Goal: Find specific page/section: Find specific page/section

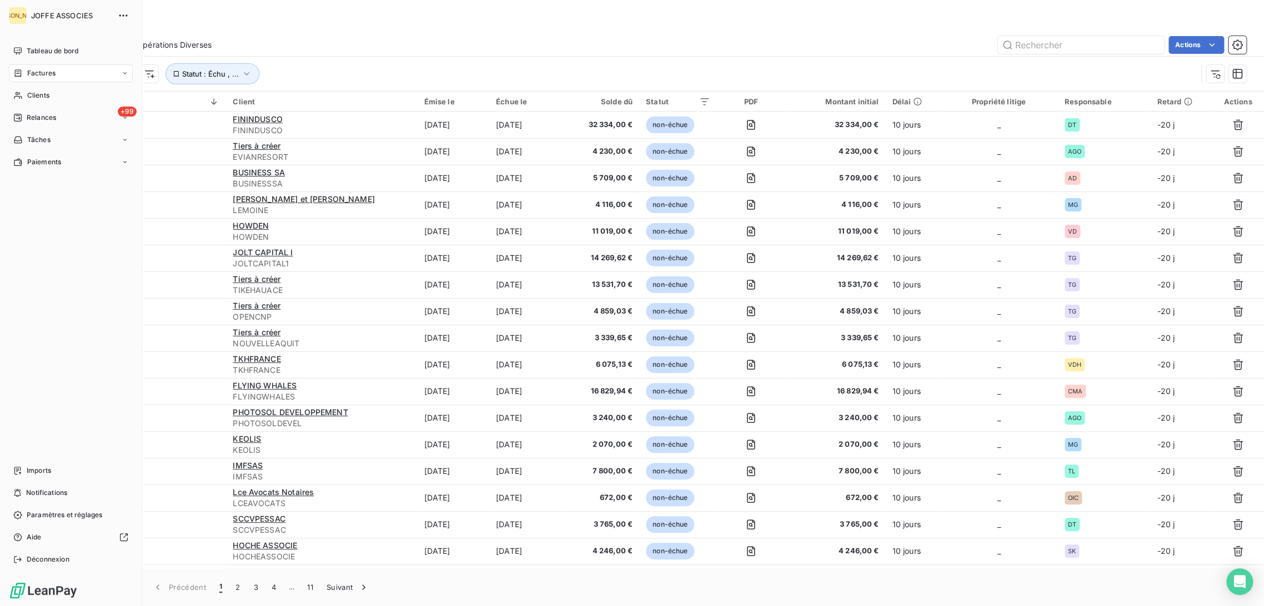
click at [26, 65] on div "Factures" at bounding box center [71, 73] width 124 height 18
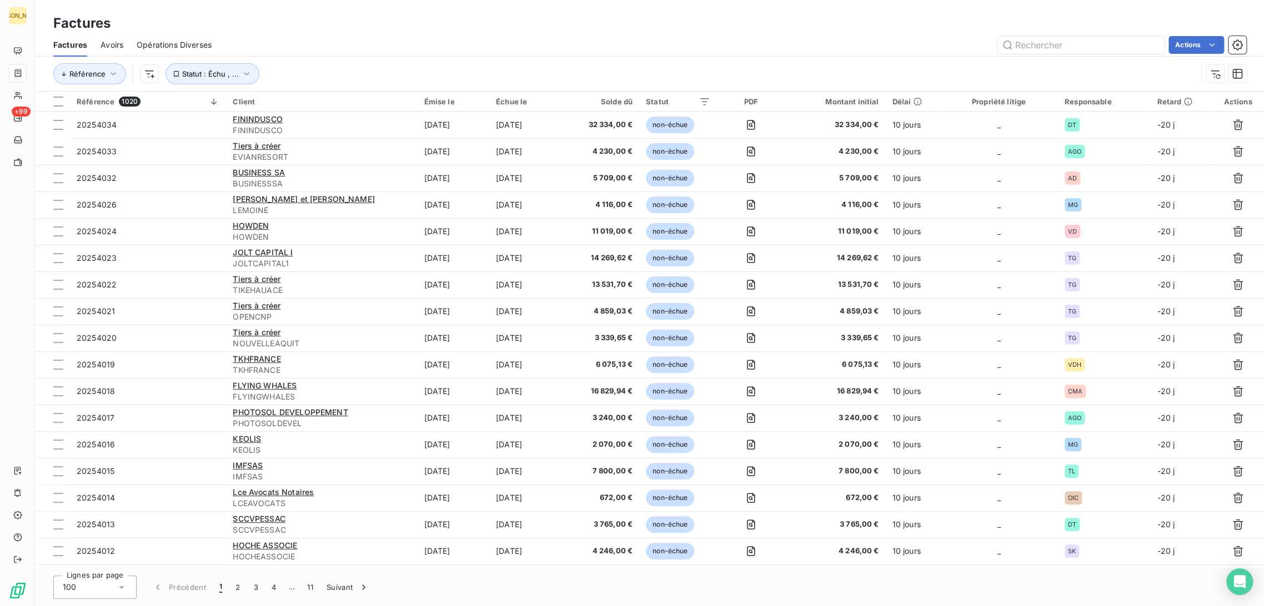
click at [108, 43] on span "Avoirs" at bounding box center [112, 44] width 23 height 11
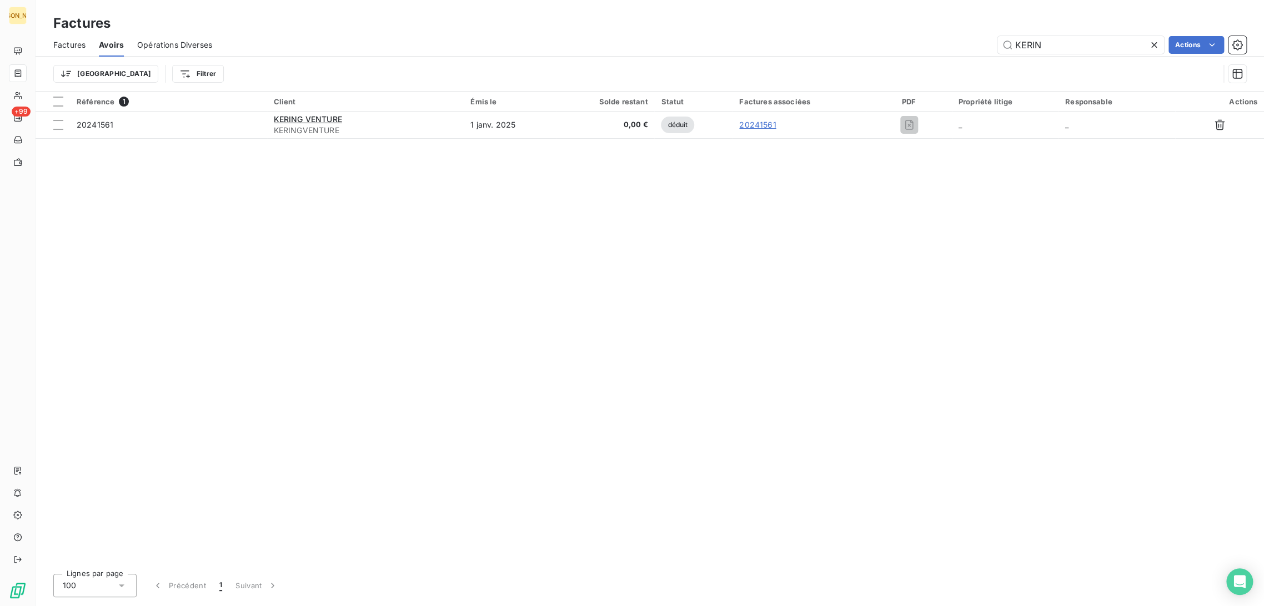
click at [79, 54] on div "Factures" at bounding box center [69, 44] width 32 height 23
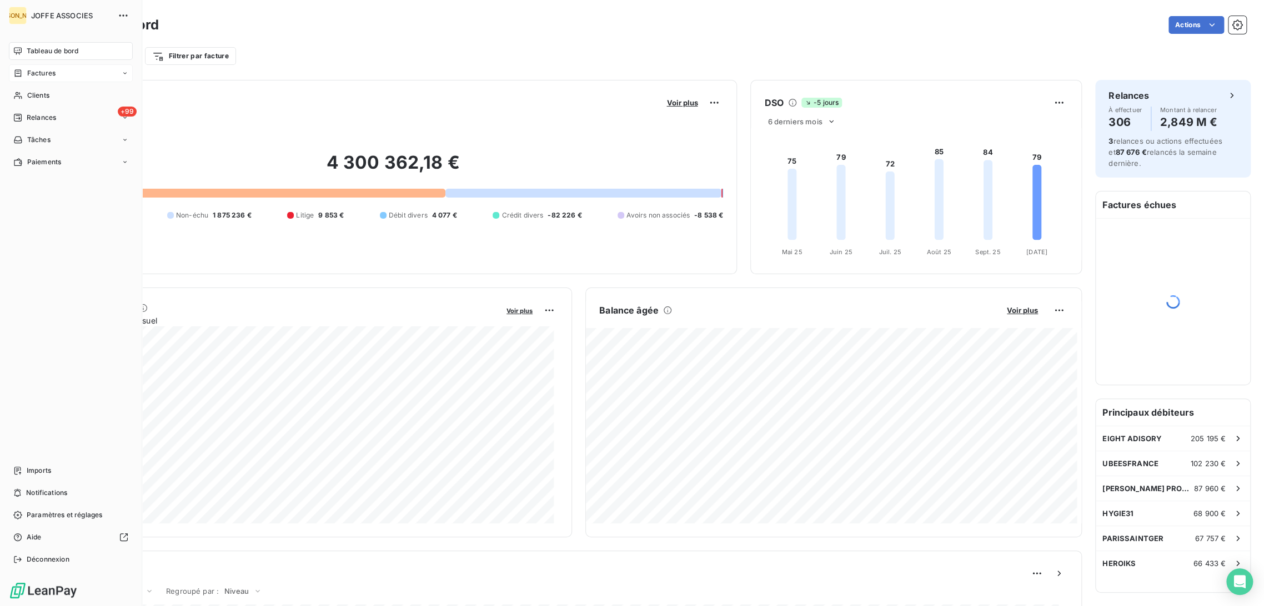
click at [36, 74] on span "Factures" at bounding box center [41, 73] width 28 height 10
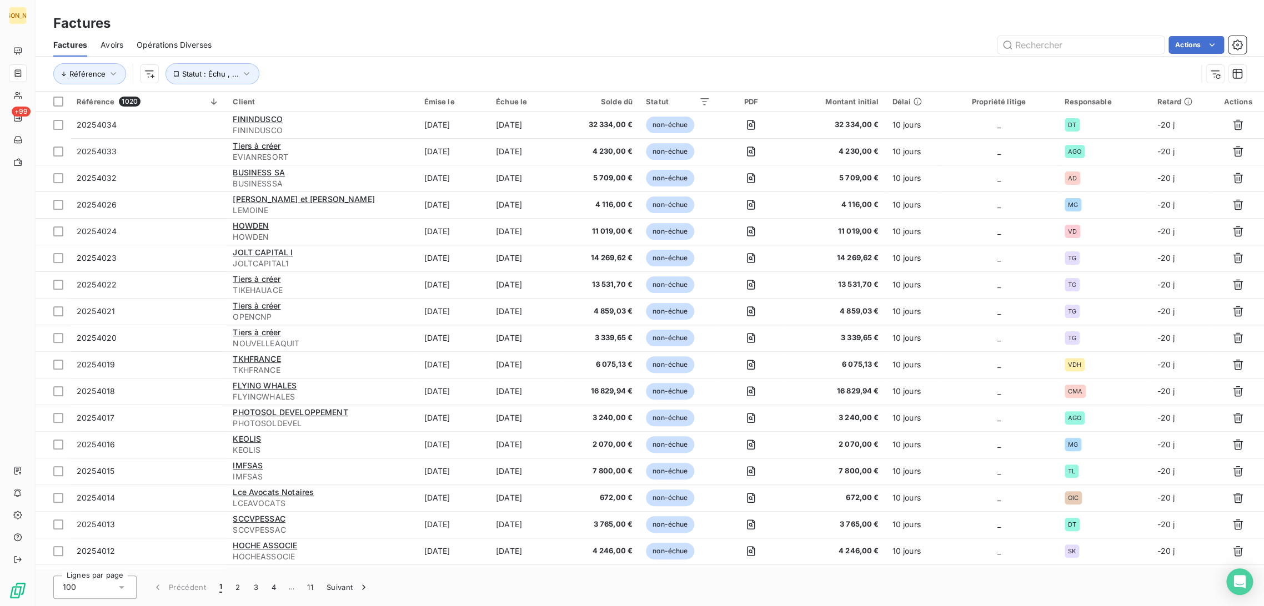
drag, startPoint x: 289, startPoint y: 34, endPoint x: 310, endPoint y: 31, distance: 21.3
click at [289, 34] on div "Factures Avoirs Opérations Diverses Actions" at bounding box center [650, 44] width 1228 height 23
